Goal: Information Seeking & Learning: Find contact information

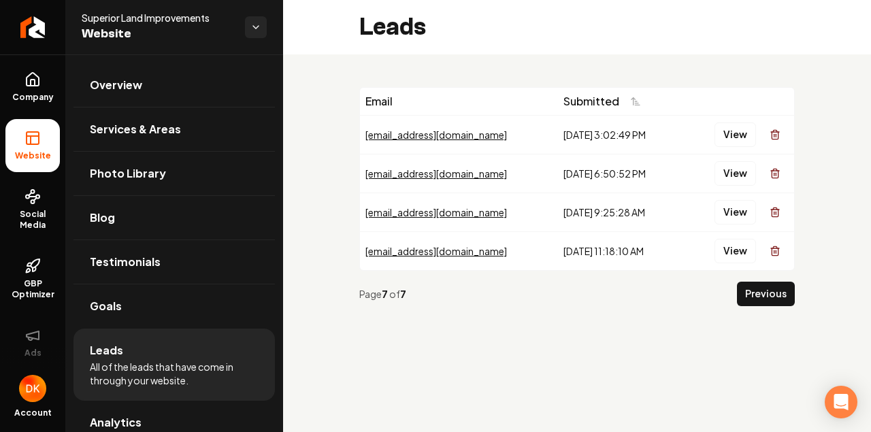
scroll to position [108, 0]
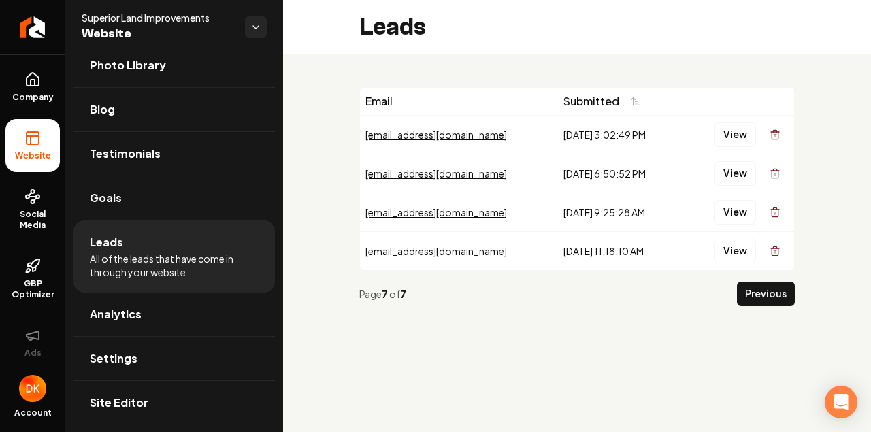
click at [444, 420] on main "Leads Email Submitted [EMAIL_ADDRESS][DOMAIN_NAME] [DATE] 3:02:49 PM View [EMAI…" at bounding box center [577, 216] width 588 height 432
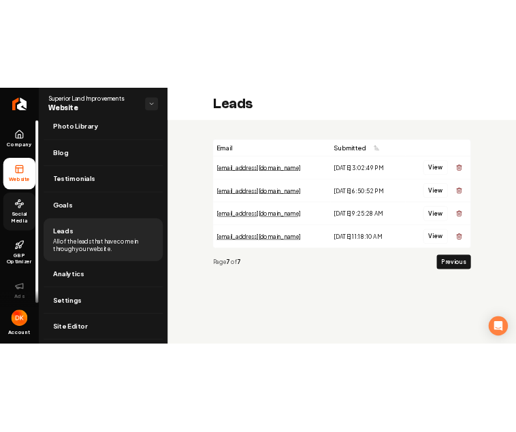
scroll to position [0, 0]
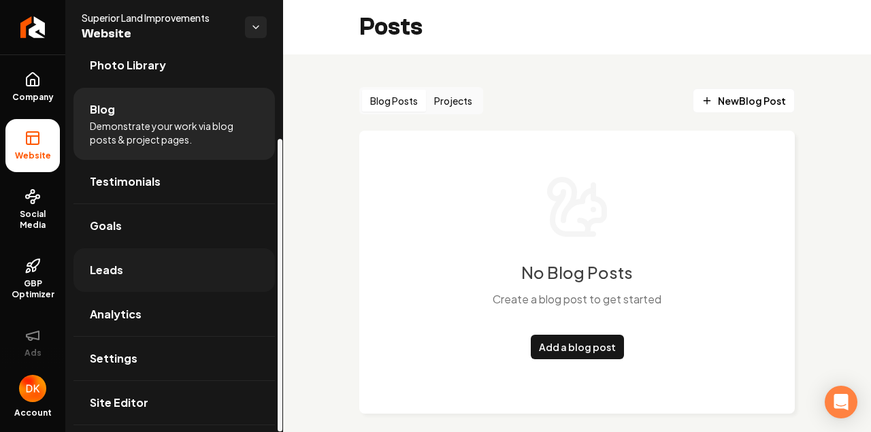
click at [127, 279] on link "Leads" at bounding box center [174, 270] width 201 height 44
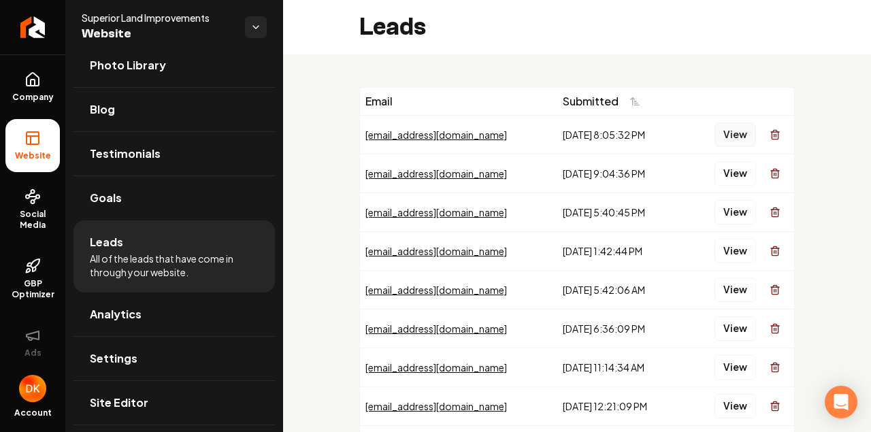
click at [726, 136] on button "View" at bounding box center [736, 135] width 42 height 25
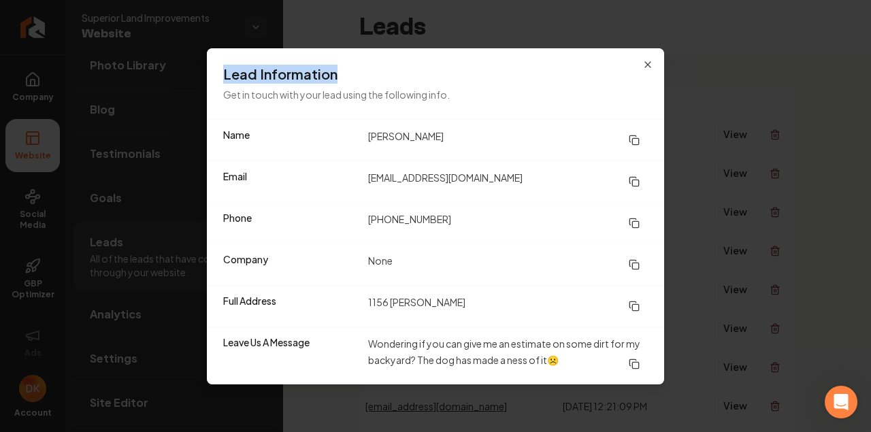
drag, startPoint x: 545, startPoint y: 60, endPoint x: 692, endPoint y: 56, distance: 147.1
click at [692, 56] on body "Company Website Social Media GBP Optimizer Ads Account Superior Land Improvemen…" at bounding box center [435, 216] width 871 height 432
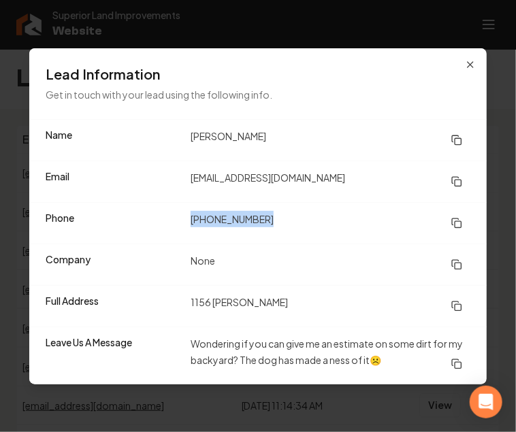
drag, startPoint x: 271, startPoint y: 219, endPoint x: 188, endPoint y: 231, distance: 83.9
click at [188, 231] on div "Phone [PHONE_NUMBER]" at bounding box center [257, 223] width 457 height 42
copy dd "[PHONE_NUMBER]"
click at [297, 181] on dd "[EMAIL_ADDRESS][DOMAIN_NAME]" at bounding box center [331, 181] width 280 height 25
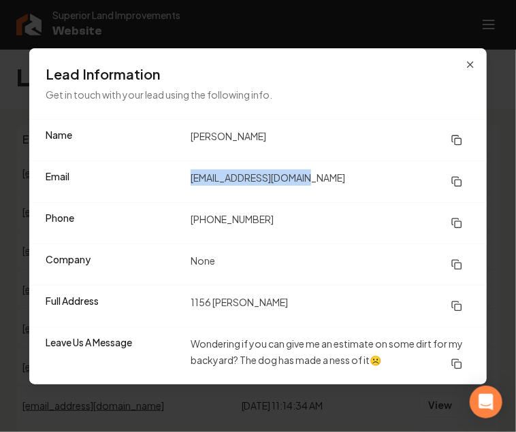
drag, startPoint x: 302, startPoint y: 179, endPoint x: 184, endPoint y: 179, distance: 117.8
click at [184, 179] on div "Email [EMAIL_ADDRESS][DOMAIN_NAME]" at bounding box center [257, 182] width 457 height 42
copy div "[EMAIL_ADDRESS][DOMAIN_NAME]"
click at [297, 299] on dd "1156 [PERSON_NAME]" at bounding box center [331, 306] width 280 height 25
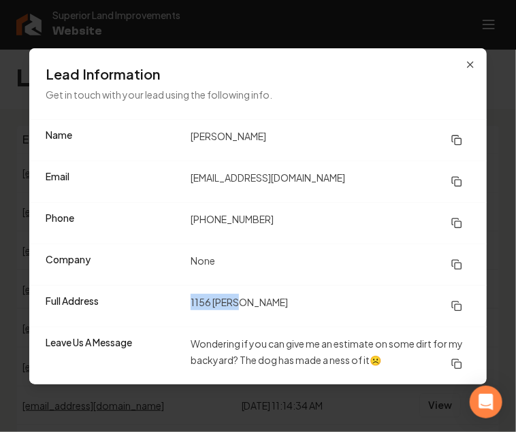
drag, startPoint x: 235, startPoint y: 300, endPoint x: 191, endPoint y: 302, distance: 44.3
click at [191, 302] on dd "1156 [PERSON_NAME]" at bounding box center [331, 306] width 280 height 25
copy dd "1156 Ingot"
click at [373, 359] on dd "Wondering if you can give me an estimate on some dirt for my backyard? The dog …" at bounding box center [331, 356] width 280 height 41
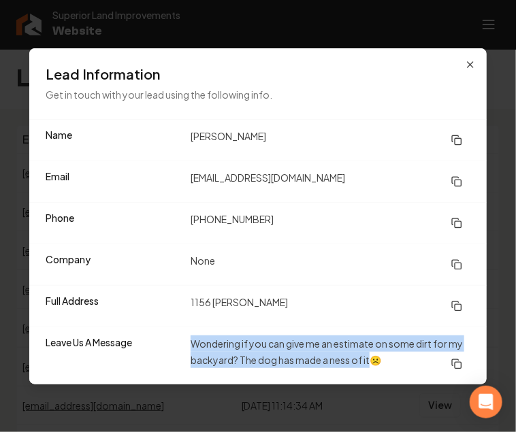
drag, startPoint x: 373, startPoint y: 359, endPoint x: 190, endPoint y: 330, distance: 185.4
click at [190, 330] on div "Leave Us A Message Wondering if you can give me an estimate on some dirt for my…" at bounding box center [257, 356] width 457 height 58
copy dd "Wondering if you can give me an estimate on some dirt for my backyard? The dog …"
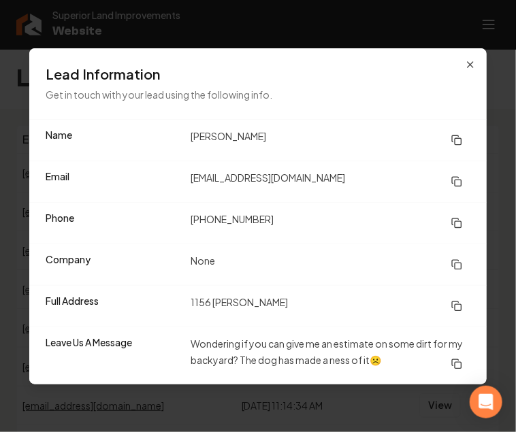
click at [387, 84] on div "Lead Information Get in touch with your lead using the following info." at bounding box center [257, 83] width 457 height 71
drag, startPoint x: 262, startPoint y: 134, endPoint x: 175, endPoint y: 142, distance: 87.5
click at [175, 142] on div "Name [PERSON_NAME]" at bounding box center [257, 140] width 457 height 41
copy div "[PERSON_NAME]"
click at [411, 183] on dd "[EMAIL_ADDRESS][DOMAIN_NAME]" at bounding box center [331, 181] width 280 height 25
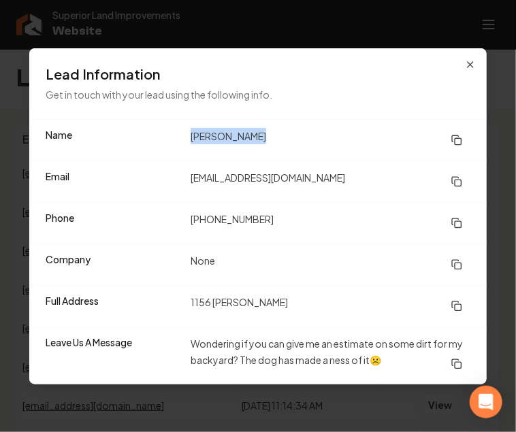
drag, startPoint x: 191, startPoint y: 135, endPoint x: 249, endPoint y: 137, distance: 57.9
click at [249, 137] on dd "[PERSON_NAME]" at bounding box center [331, 140] width 280 height 25
copy dd "[PERSON_NAME]"
click at [340, 261] on dd "None" at bounding box center [331, 265] width 280 height 25
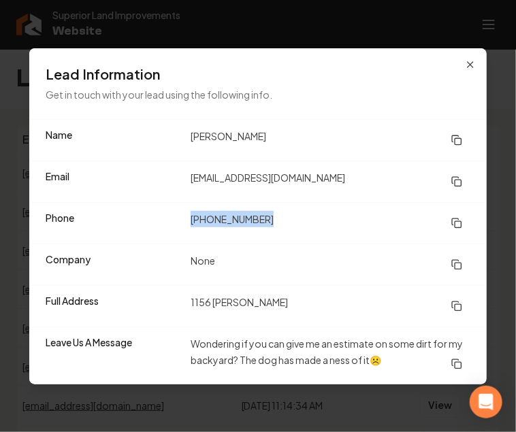
drag, startPoint x: 278, startPoint y: 217, endPoint x: 188, endPoint y: 220, distance: 89.9
click at [188, 220] on div "Phone [PHONE_NUMBER]" at bounding box center [257, 223] width 457 height 42
copy dd "[PHONE_NUMBER]"
click at [394, 239] on div "Phone [PHONE_NUMBER]" at bounding box center [257, 223] width 457 height 42
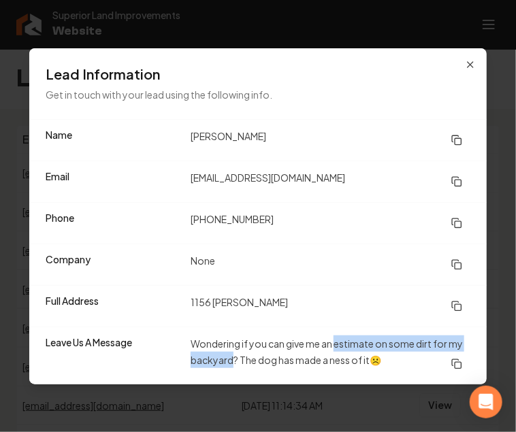
drag, startPoint x: 336, startPoint y: 342, endPoint x: 235, endPoint y: 362, distance: 102.8
click at [235, 362] on dd "Wondering if you can give me an estimate on some dirt for my backyard? The dog …" at bounding box center [331, 356] width 280 height 41
copy dd "estimate on some dirt for my backyard"
